Goal: Information Seeking & Learning: Find specific fact

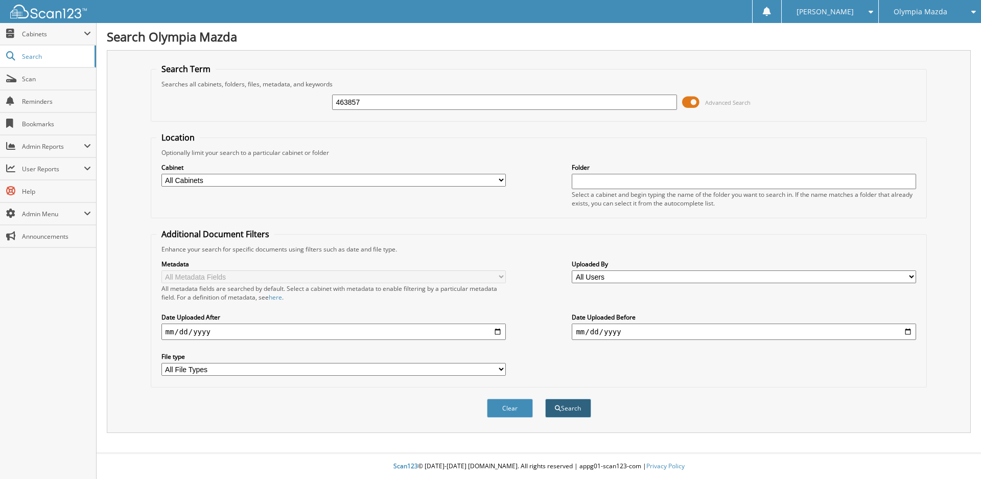
type input "463857"
click at [576, 407] on button "Search" at bounding box center [568, 408] width 46 height 19
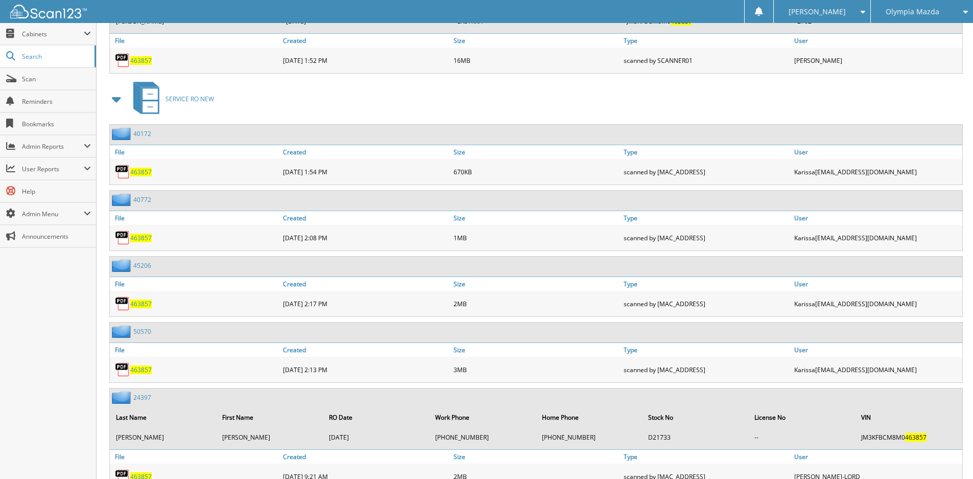
scroll to position [664, 0]
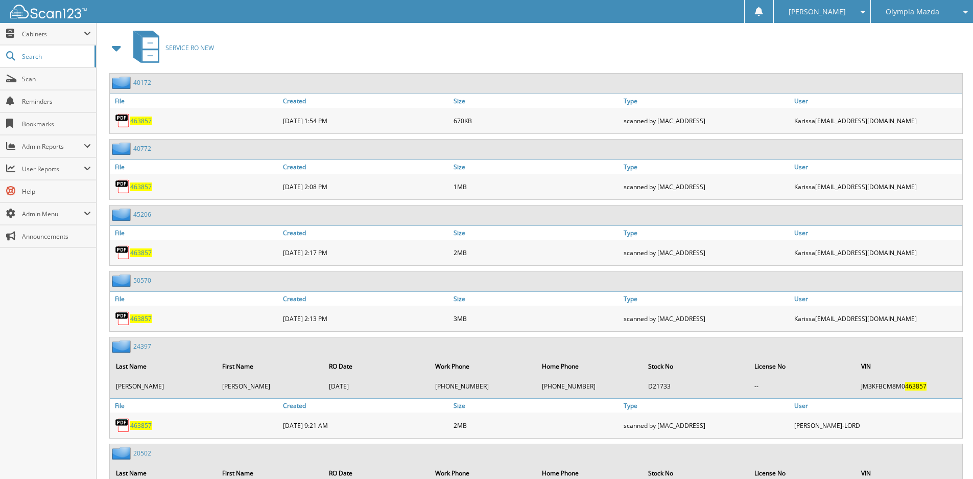
drag, startPoint x: 114, startPoint y: 48, endPoint x: 123, endPoint y: 60, distance: 14.6
click at [115, 49] on span at bounding box center [117, 48] width 14 height 18
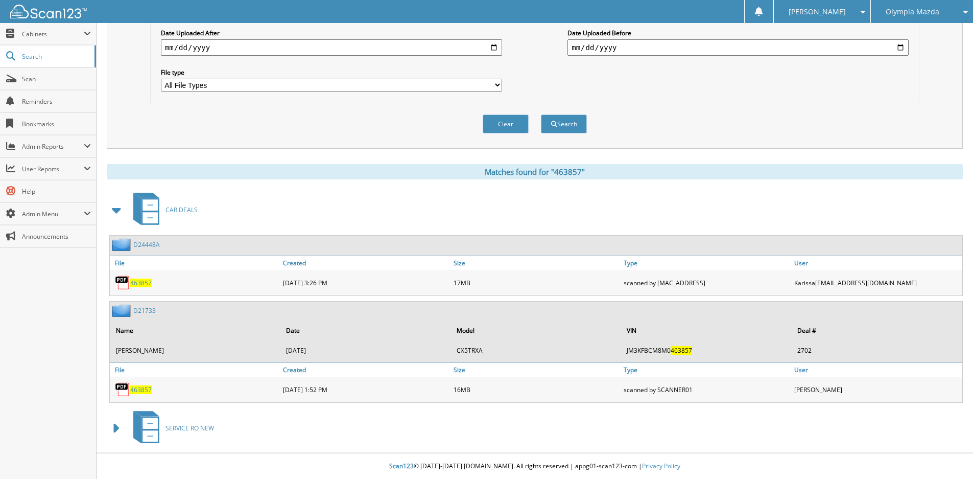
click at [118, 431] on span at bounding box center [117, 428] width 14 height 18
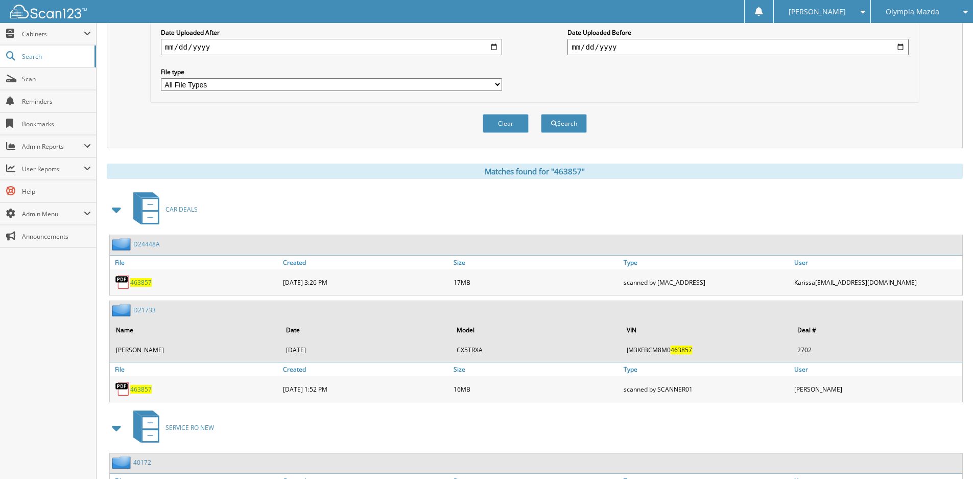
click at [140, 284] on span "463857" at bounding box center [140, 282] width 21 height 9
